Goal: Task Accomplishment & Management: Use online tool/utility

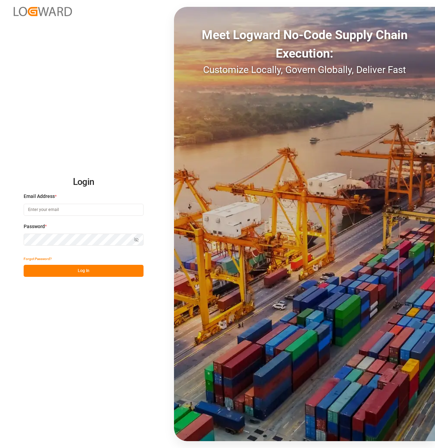
type input "[EMAIL_ADDRESS][DOMAIN_NAME][PERSON_NAME]"
click at [60, 271] on button "Log In" at bounding box center [84, 271] width 120 height 12
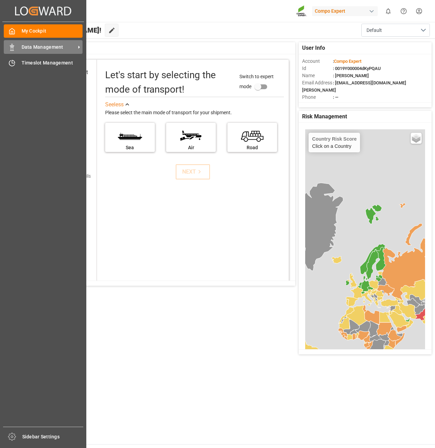
click at [27, 52] on div "Data Management Data Management" at bounding box center [43, 46] width 79 height 13
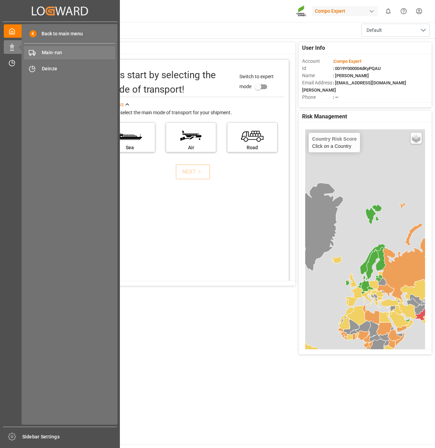
click at [51, 47] on div "Main-run Main-run" at bounding box center [69, 52] width 91 height 13
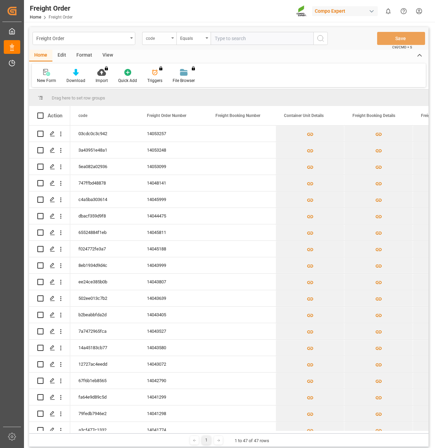
click at [171, 40] on div "code" at bounding box center [159, 38] width 34 height 13
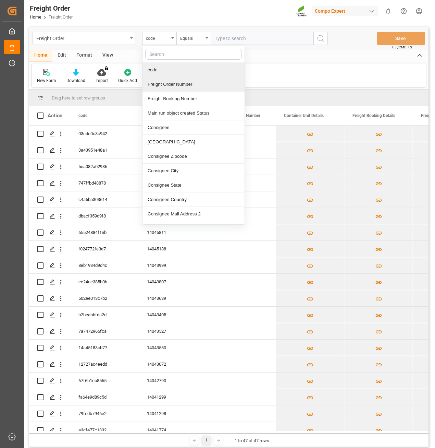
click at [183, 78] on div "Freight Order Number" at bounding box center [194, 84] width 102 height 14
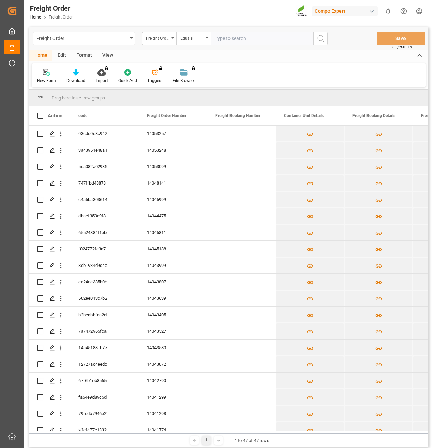
click at [223, 41] on input "text" at bounding box center [262, 38] width 103 height 13
paste input "14053257"
type input "14053257"
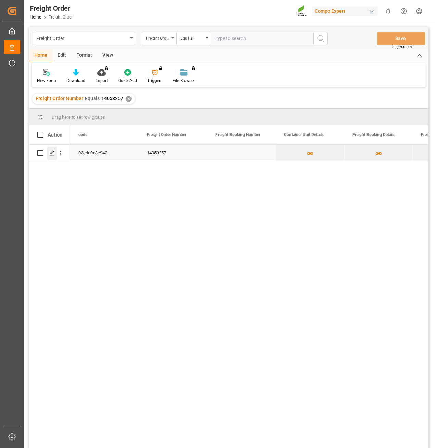
click at [53, 150] on div "Press SPACE to select this row." at bounding box center [52, 153] width 10 height 13
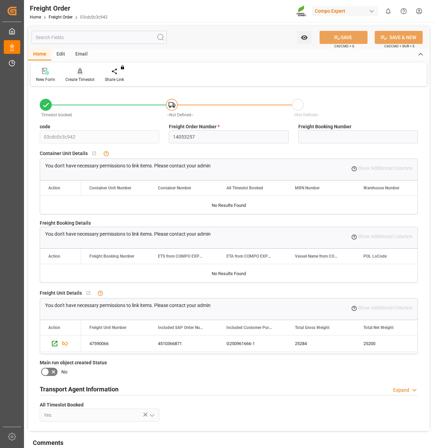
click at [84, 79] on div "Create Timeslot" at bounding box center [79, 79] width 29 height 6
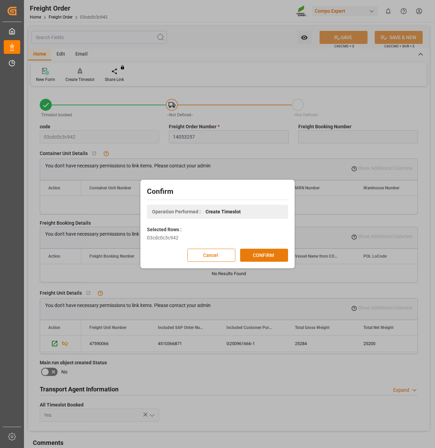
click at [270, 259] on button "CONFIRM" at bounding box center [264, 255] width 48 height 13
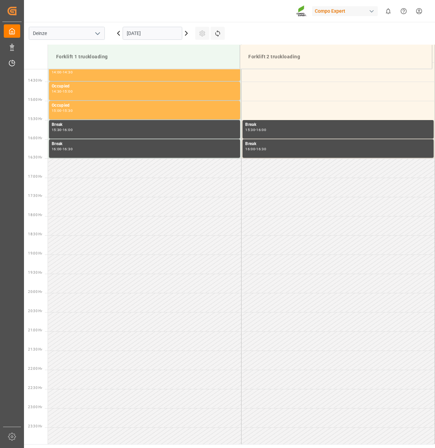
scroll to position [546, 0]
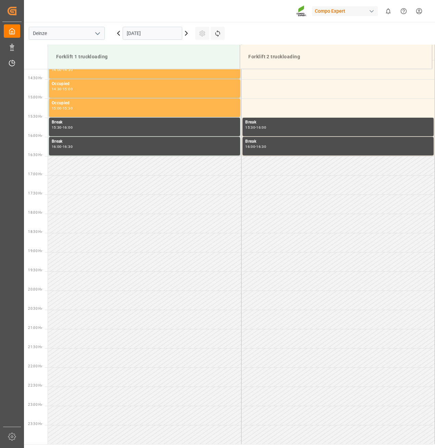
click at [189, 33] on icon at bounding box center [186, 33] width 8 height 8
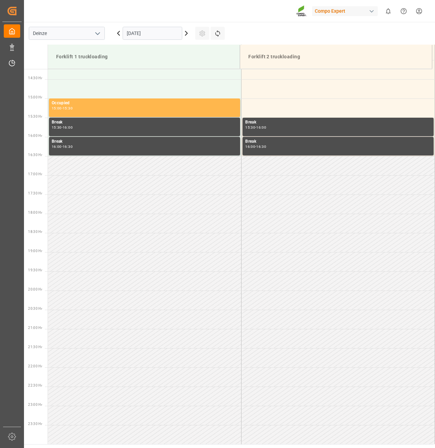
scroll to position [340, 0]
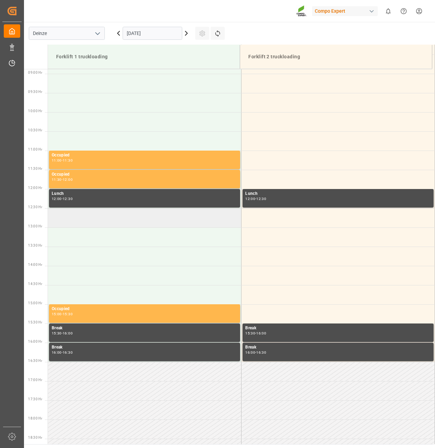
click at [84, 225] on td at bounding box center [145, 217] width 194 height 19
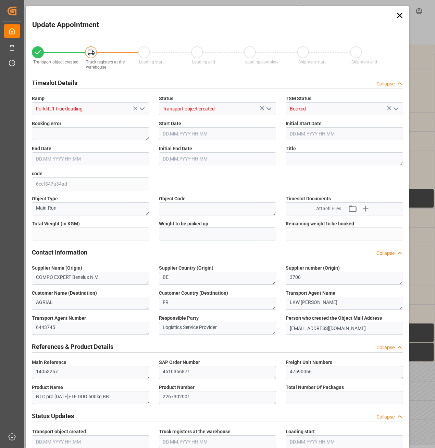
type input "25284"
type input "0"
type input "42"
type input "02.10.2025 12:30"
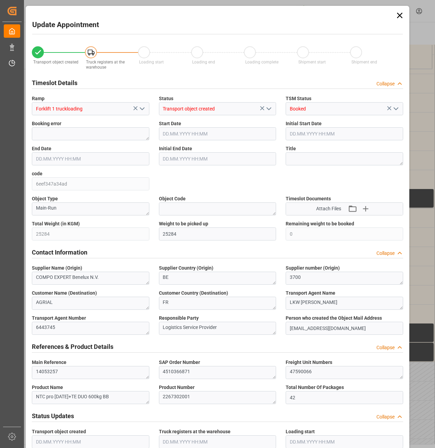
type input "02.10.2025 13:00"
type input "01.10.2025 13:06"
type input "01.10.2025 14:18"
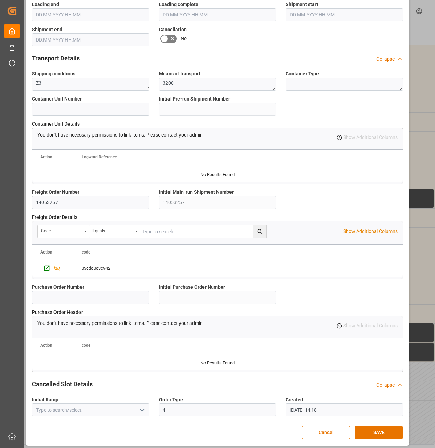
scroll to position [453, 0]
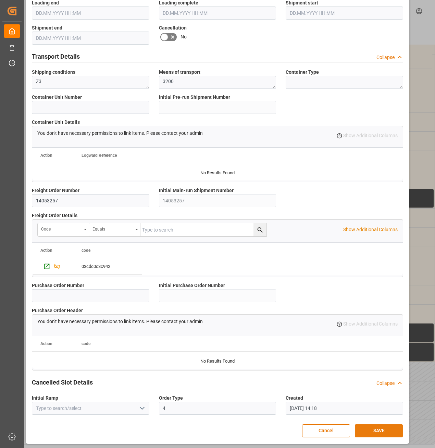
click at [386, 425] on button "SAVE" at bounding box center [379, 430] width 48 height 13
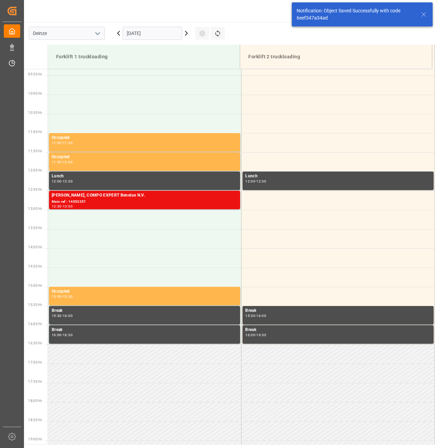
scroll to position [418, 0]
